Goal: Check status: Check status

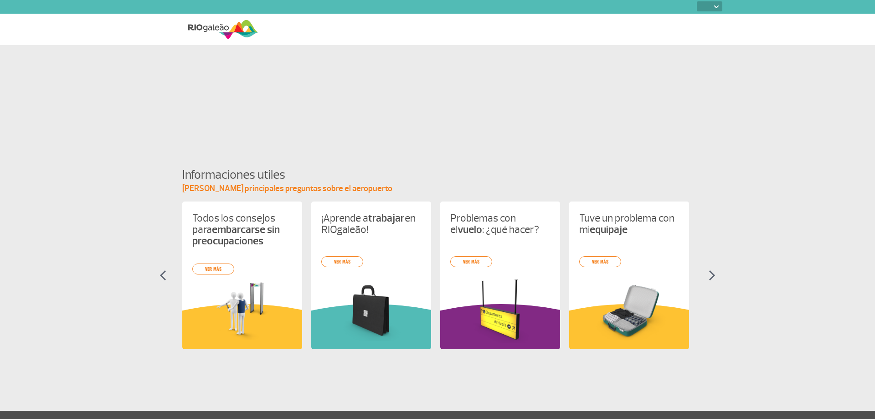
select select
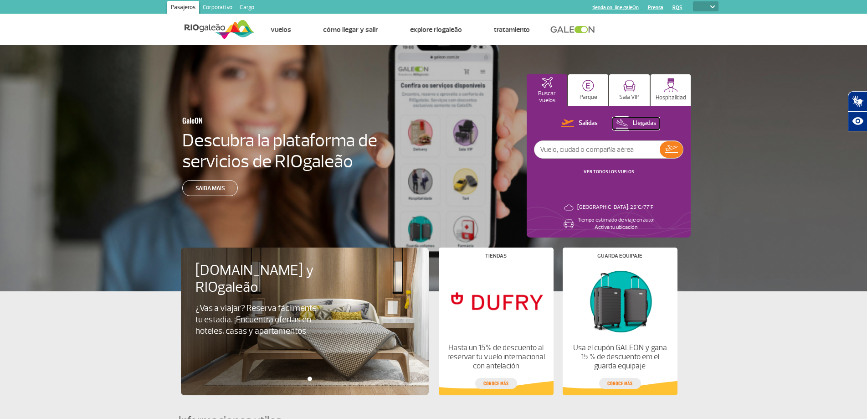
click at [649, 124] on p "Llegadas" at bounding box center [645, 123] width 24 height 9
click at [636, 148] on input "text" at bounding box center [597, 149] width 125 height 17
type input "[GEOGRAPHIC_DATA]"
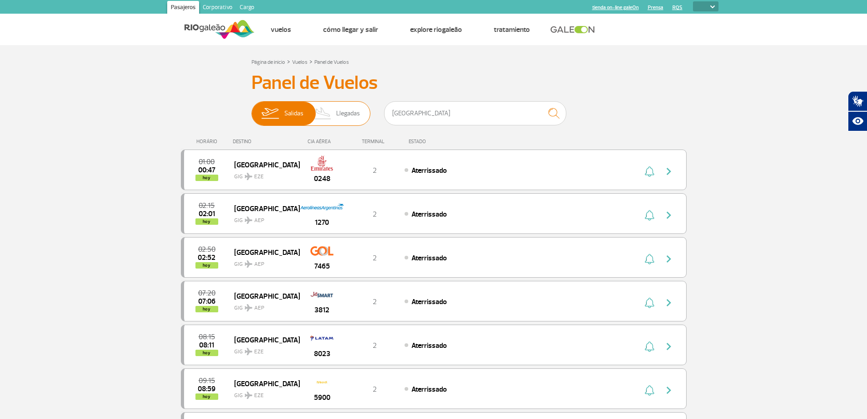
click at [355, 114] on span "Llegadas" at bounding box center [348, 114] width 24 height 24
click at [252, 109] on input "[PERSON_NAME]" at bounding box center [252, 109] width 0 height 0
